Goal: Information Seeking & Learning: Learn about a topic

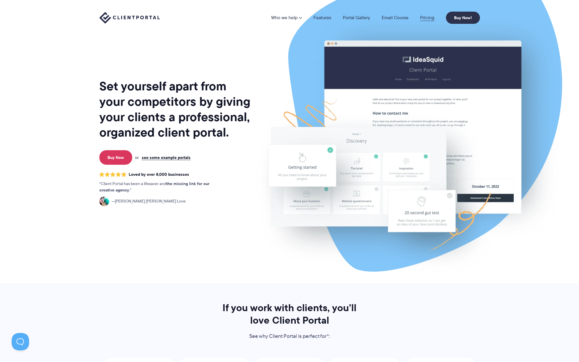
click at [429, 17] on link "Pricing" at bounding box center [427, 17] width 14 height 5
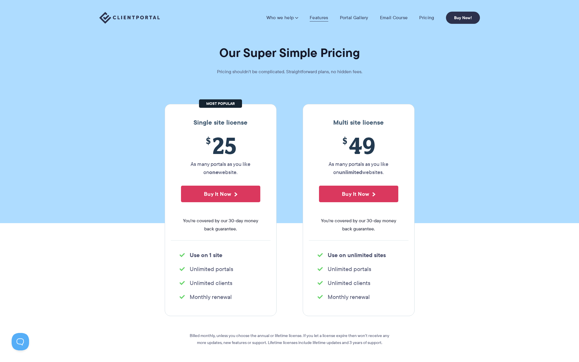
click at [326, 19] on link "Features" at bounding box center [319, 18] width 18 height 6
